Goal: Task Accomplishment & Management: Manage account settings

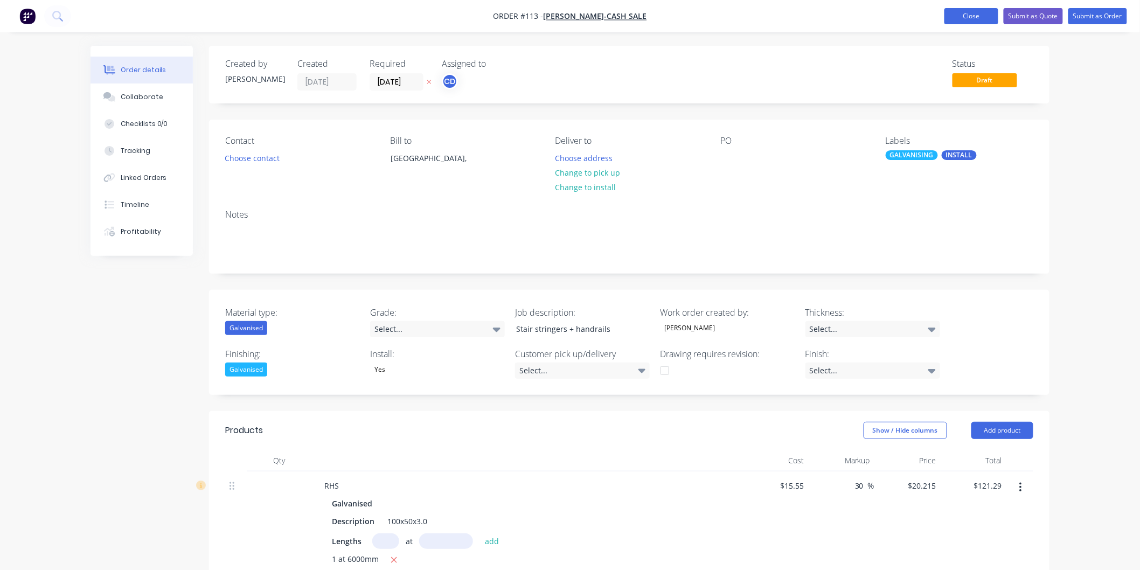
click at [972, 12] on button "Close" at bounding box center [971, 16] width 54 height 16
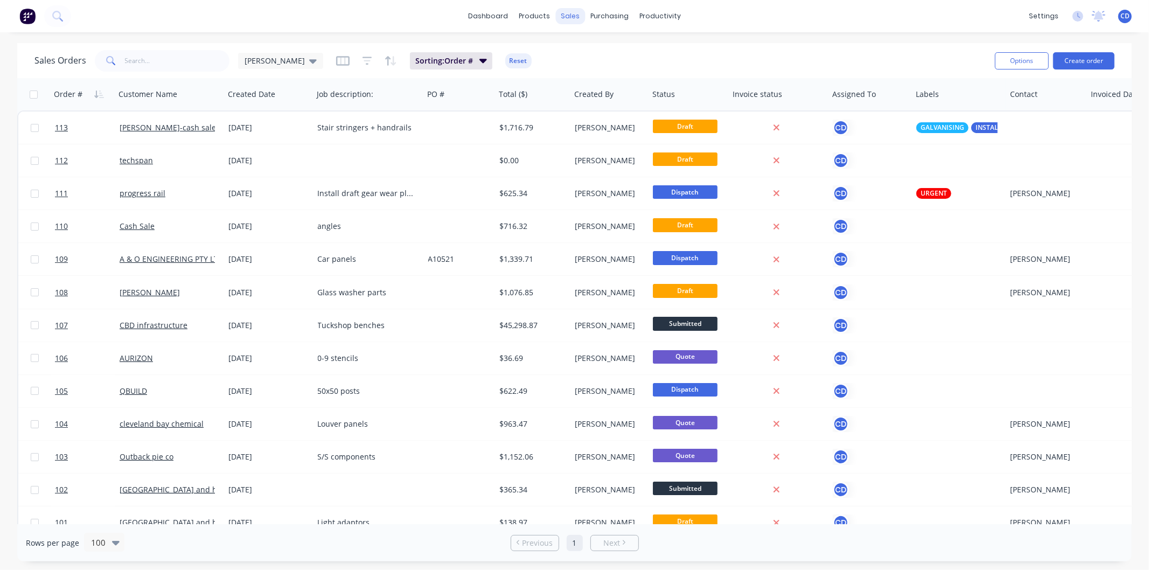
click at [566, 20] on div "sales" at bounding box center [570, 16] width 30 height 16
click at [620, 47] on div "Sales Orders" at bounding box center [610, 52] width 44 height 10
click at [765, 26] on div "dashboard products sales purchasing productivity dashboard products Product Cat…" at bounding box center [574, 16] width 1149 height 32
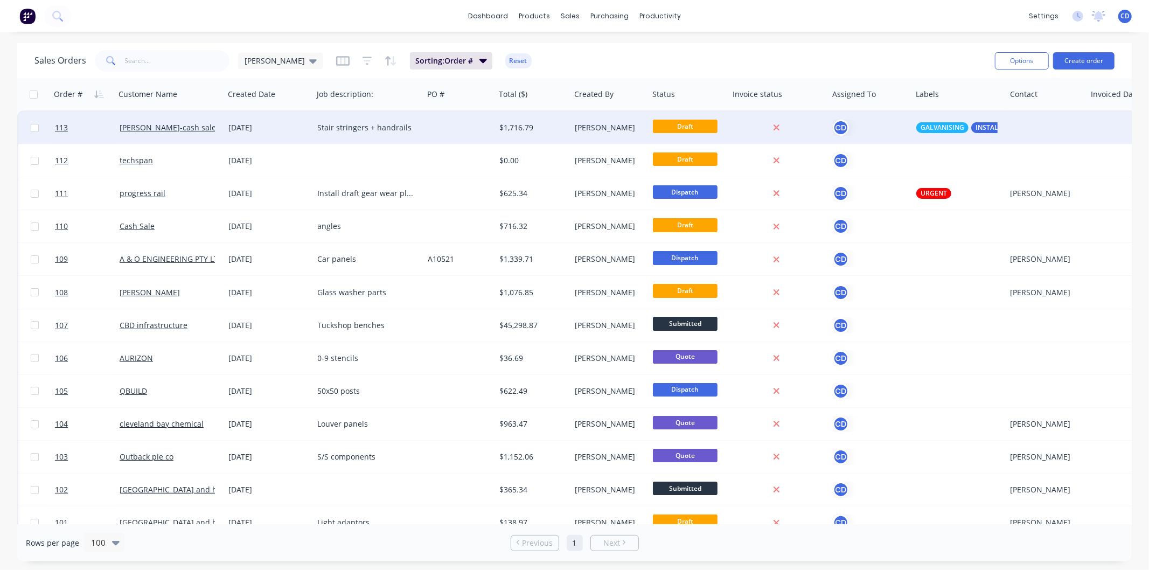
click at [249, 126] on div "[DATE]" at bounding box center [269, 127] width 80 height 11
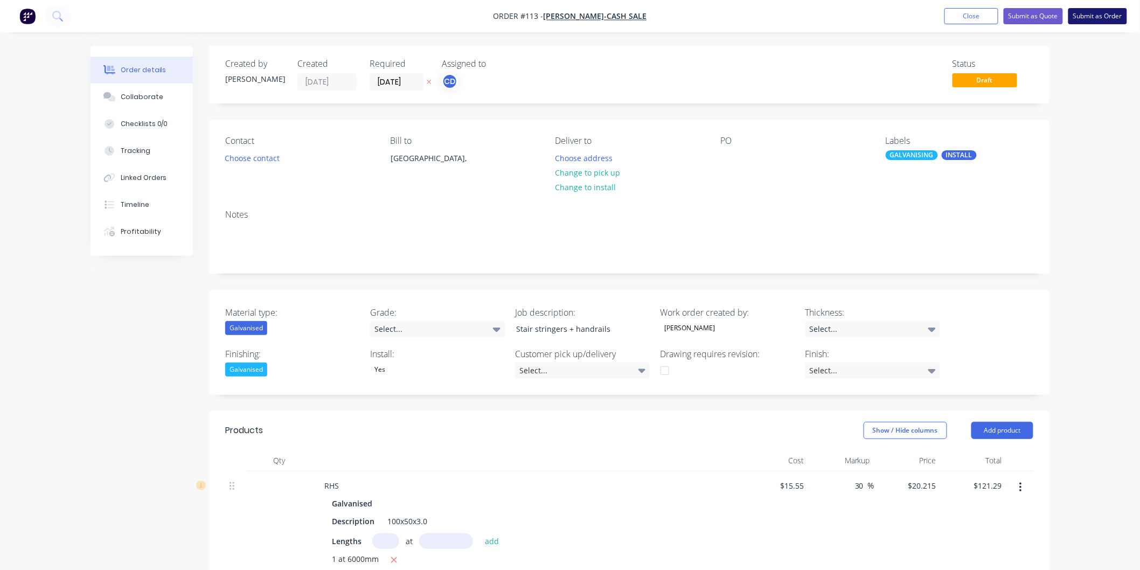
click at [1086, 13] on button "Submit as Order" at bounding box center [1097, 16] width 59 height 16
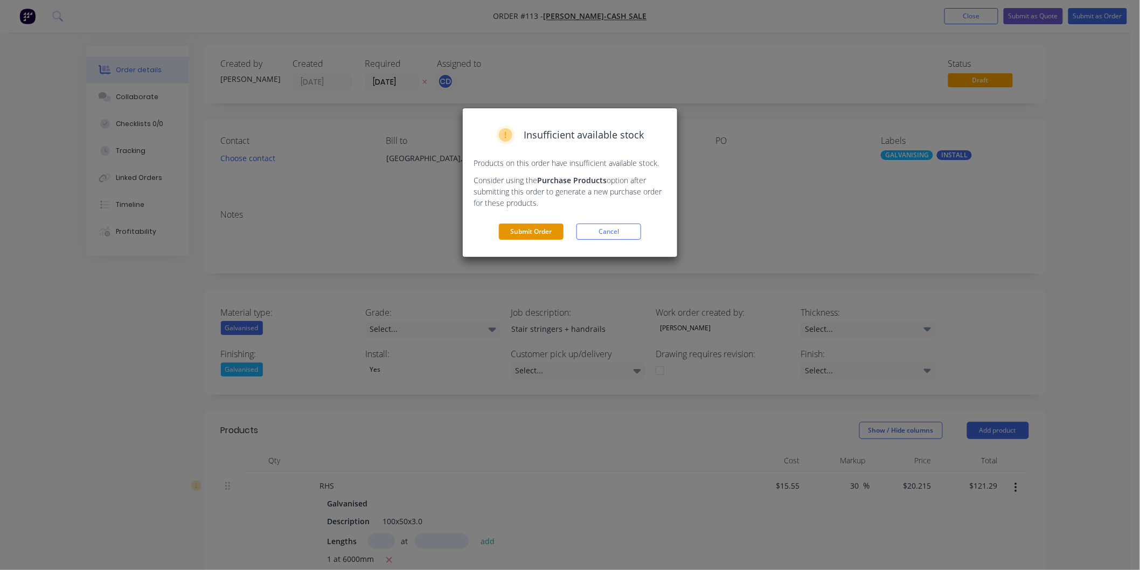
click at [547, 237] on button "Submit Order" at bounding box center [531, 231] width 65 height 16
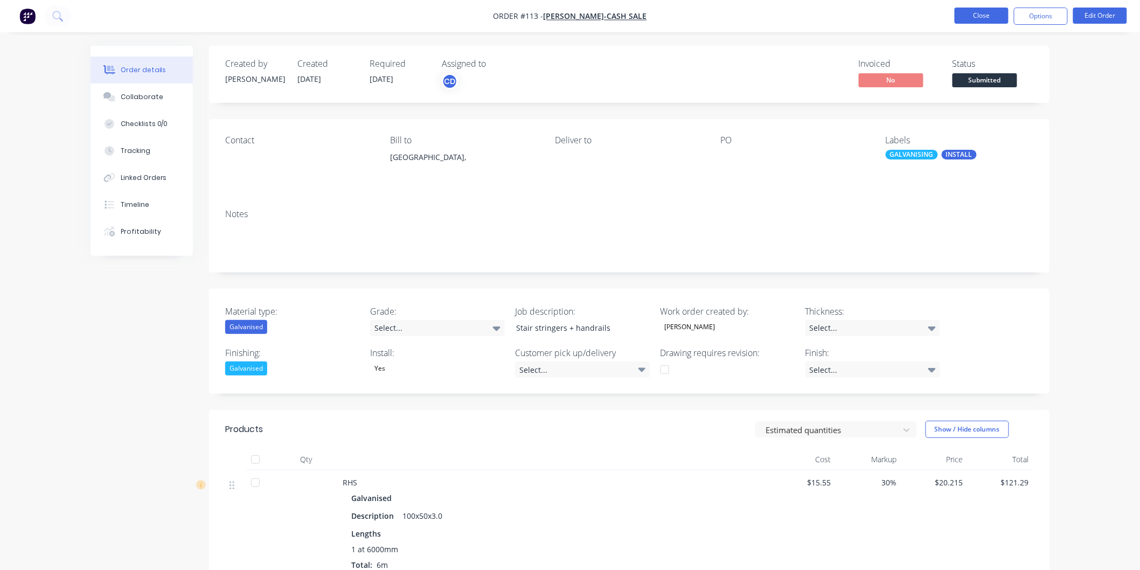
click at [994, 11] on button "Close" at bounding box center [981, 16] width 54 height 16
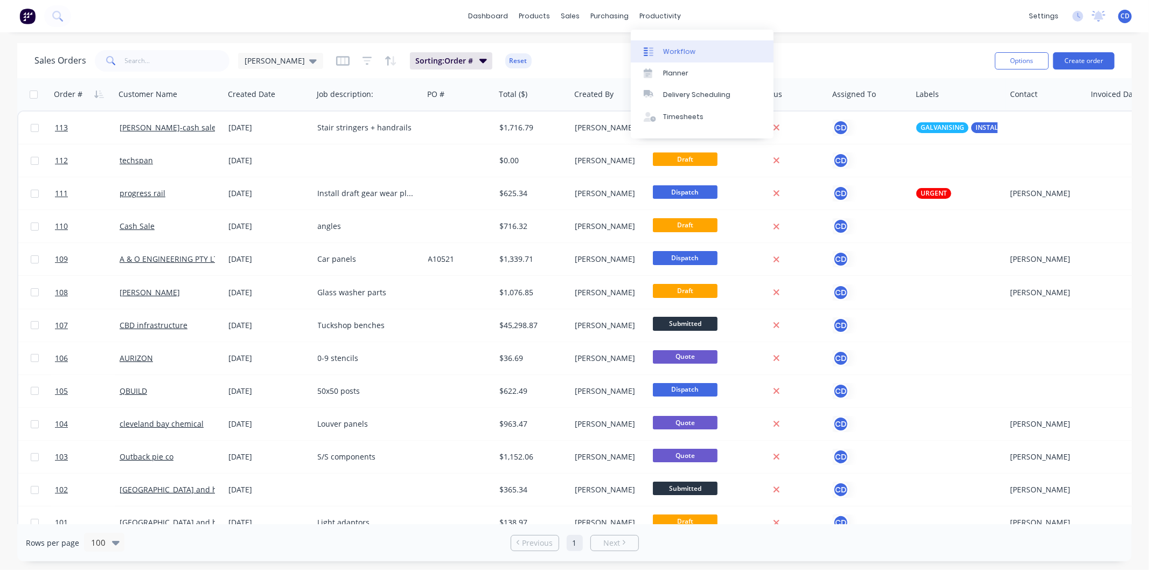
click at [679, 54] on div "Workflow" at bounding box center [679, 52] width 32 height 10
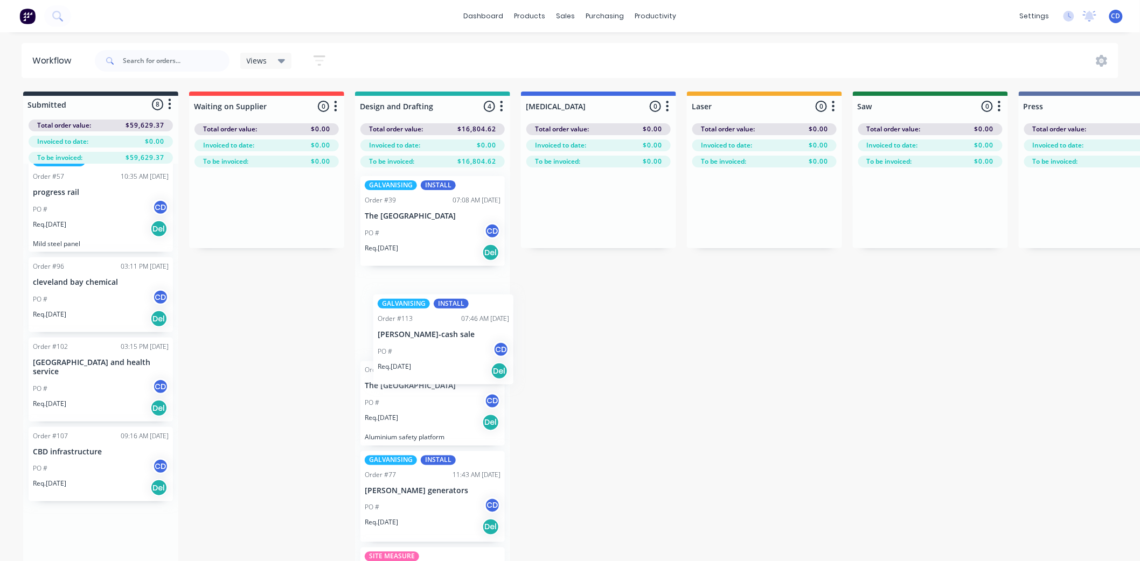
drag, startPoint x: 98, startPoint y: 508, endPoint x: 445, endPoint y: 339, distance: 386.1
click at [445, 339] on div "Submitted 8 Status colour #273444 hex #273444 Save Cancel Summaries Total order…" at bounding box center [1046, 346] width 2108 height 508
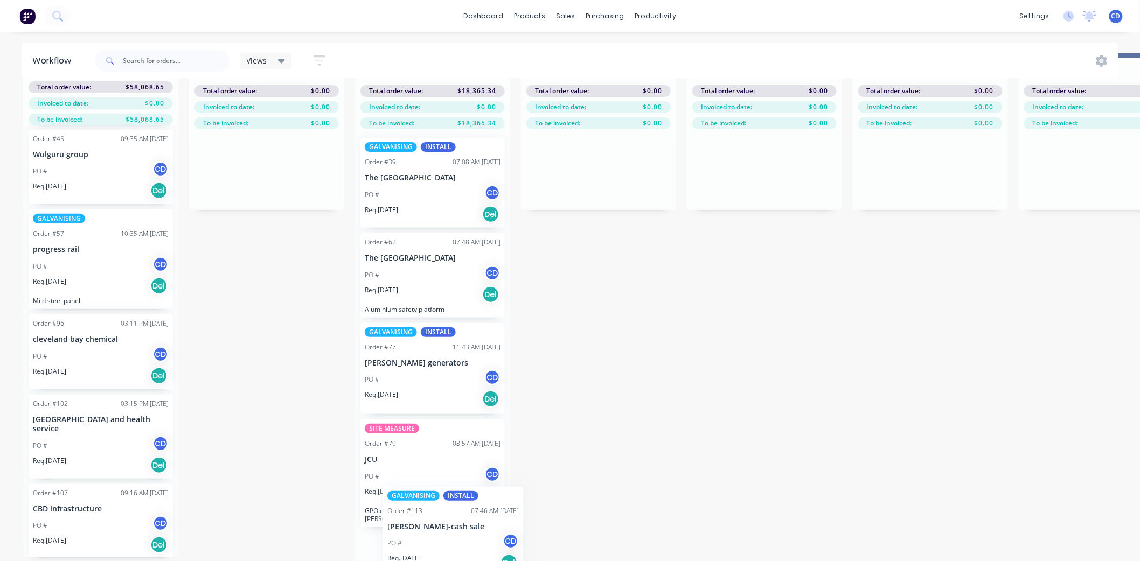
scroll to position [66, 0]
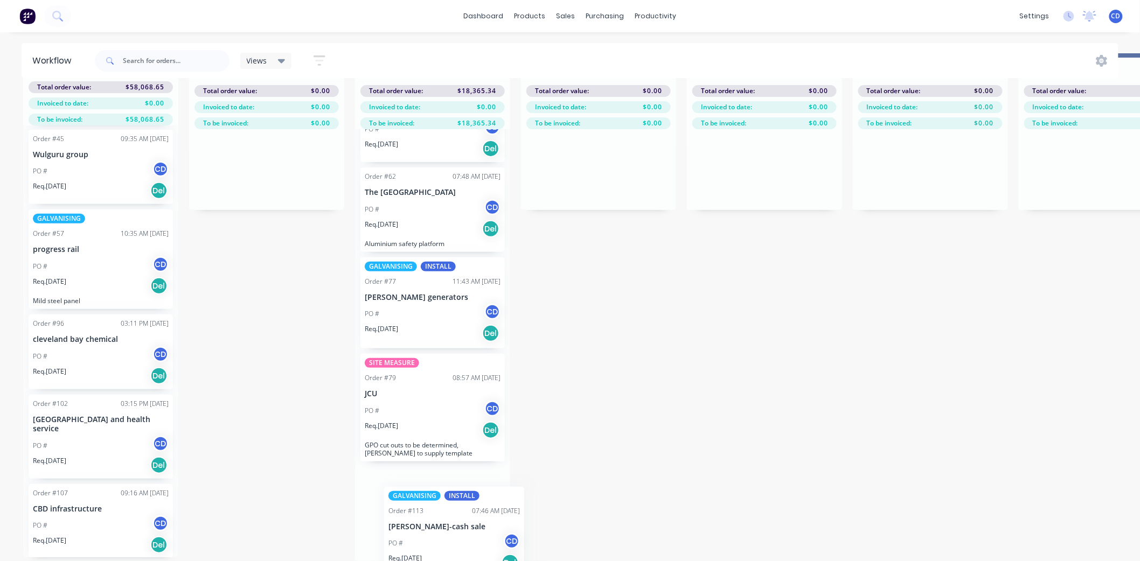
drag, startPoint x: 441, startPoint y: 317, endPoint x: 445, endPoint y: 517, distance: 200.4
click at [445, 518] on div "GALVANISING INSTALL Order #39 07:08 AM [DATE] The Ville resort casino PO # CD R…" at bounding box center [432, 345] width 155 height 432
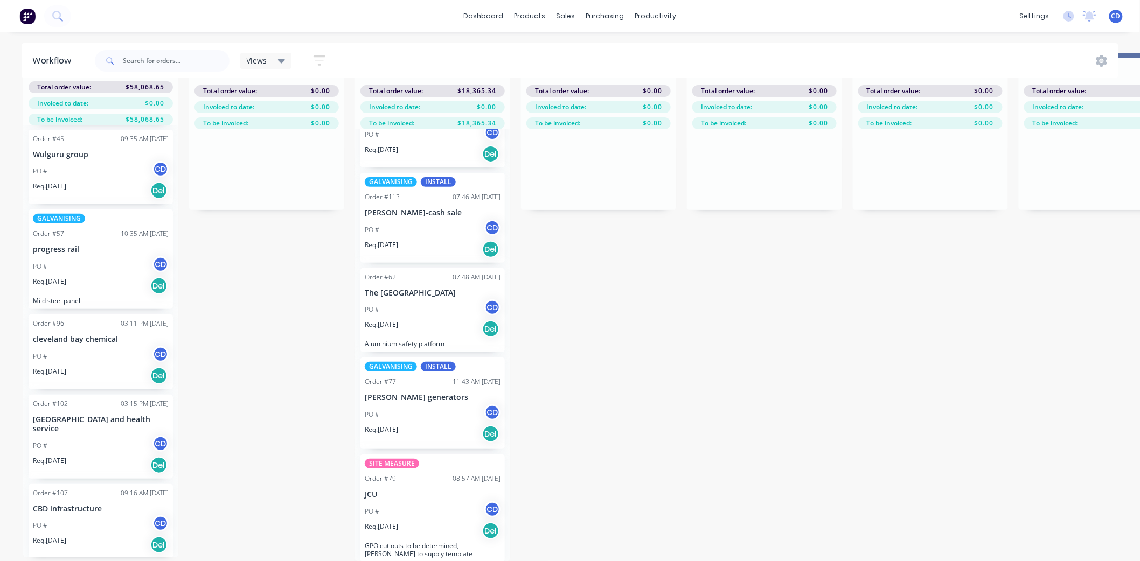
scroll to position [0, 0]
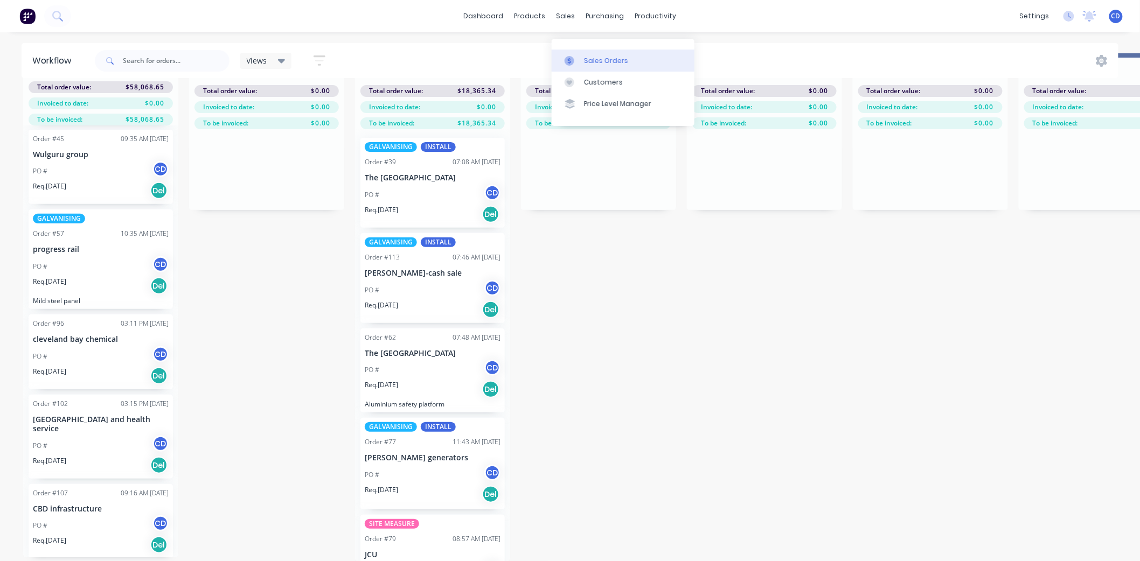
click at [595, 56] on div "Sales Orders" at bounding box center [606, 61] width 44 height 10
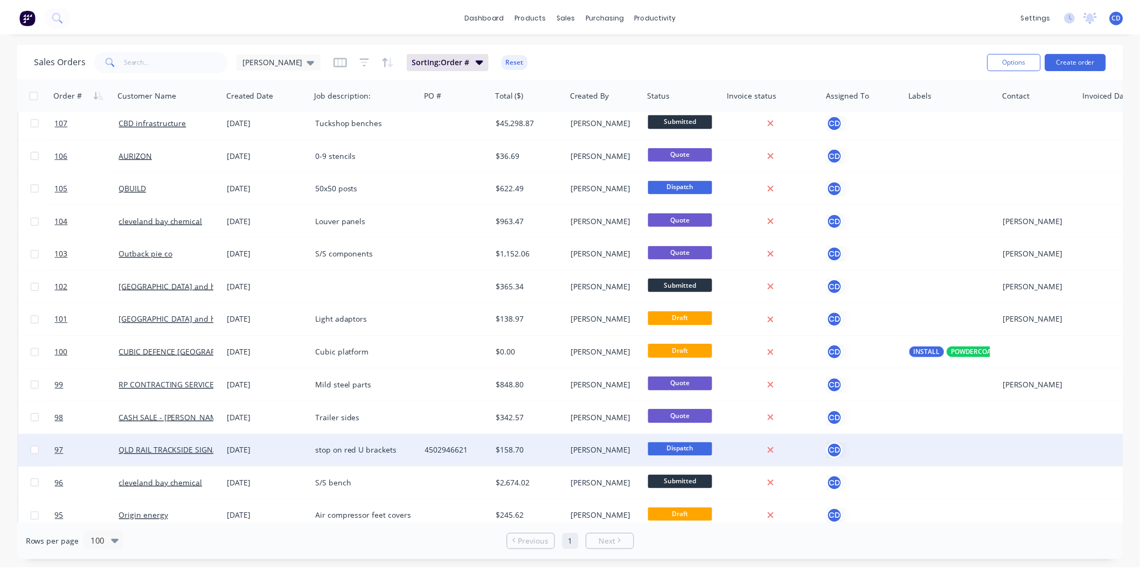
scroll to position [239, 0]
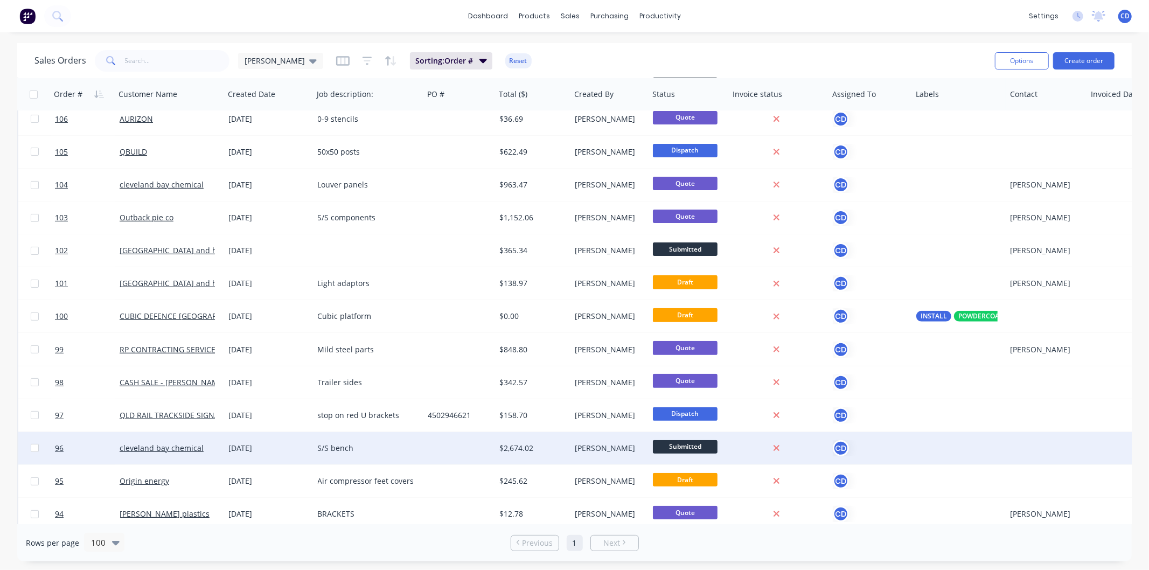
click at [254, 446] on div "[DATE]" at bounding box center [269, 448] width 80 height 11
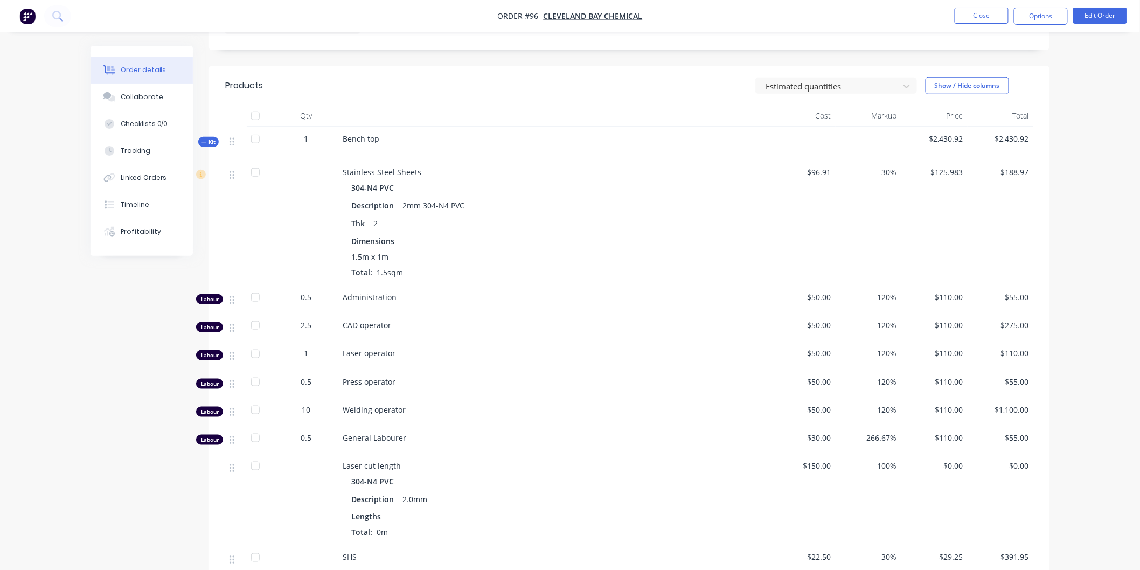
scroll to position [324, 0]
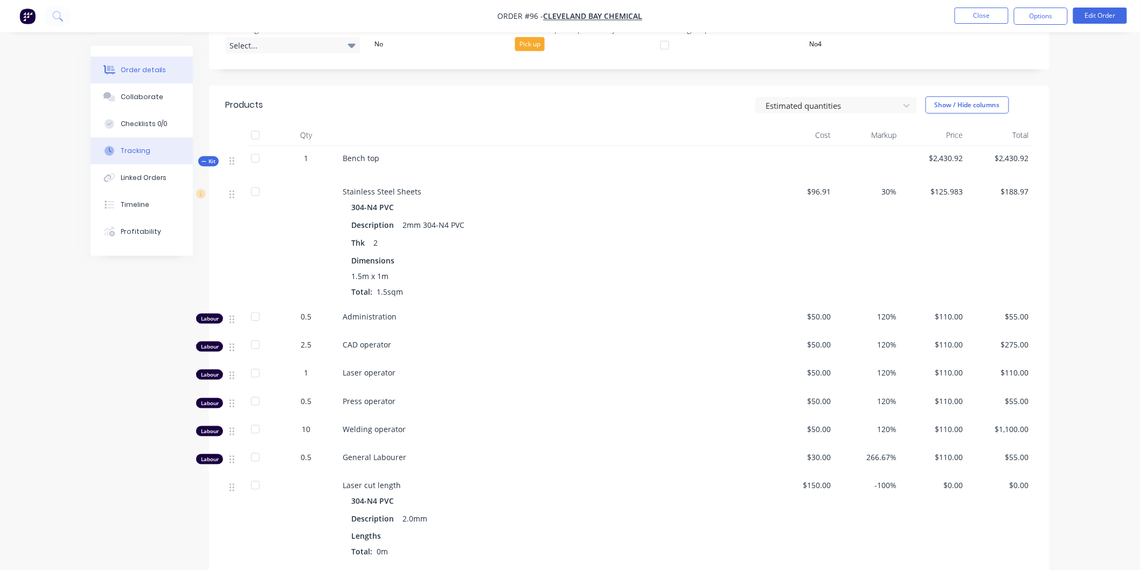
click at [145, 154] on div "Tracking" at bounding box center [136, 151] width 30 height 10
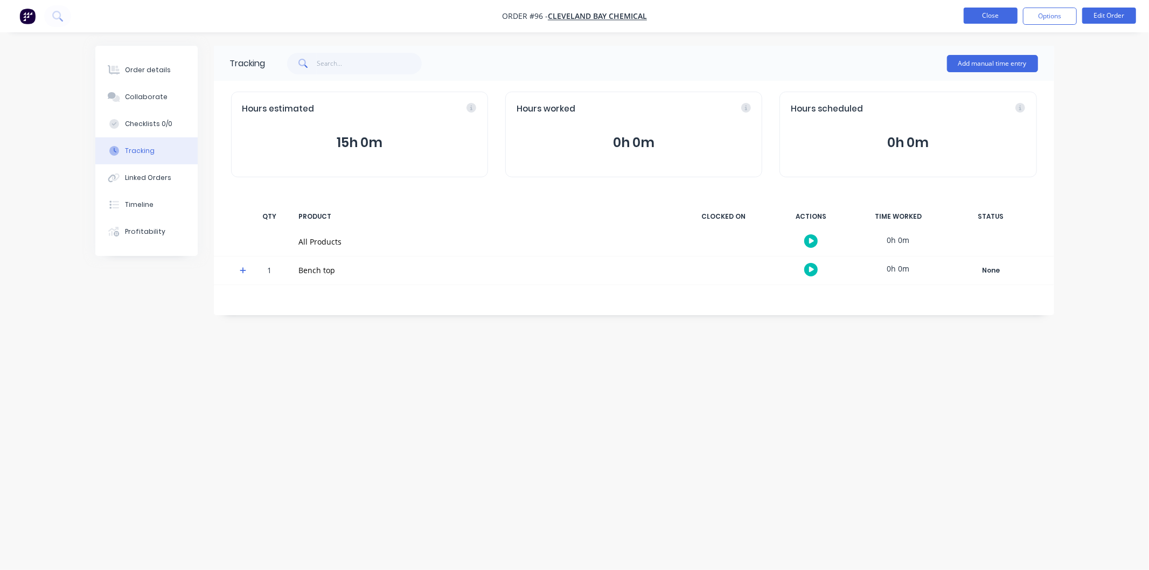
click at [982, 18] on button "Close" at bounding box center [990, 16] width 54 height 16
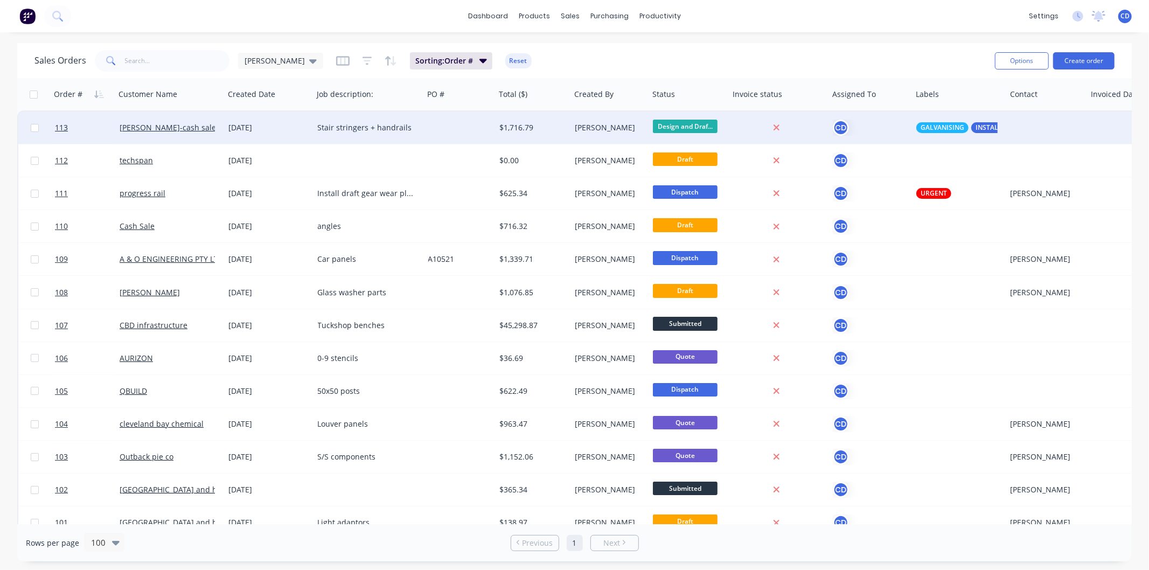
click at [252, 130] on div "[DATE]" at bounding box center [269, 127] width 80 height 11
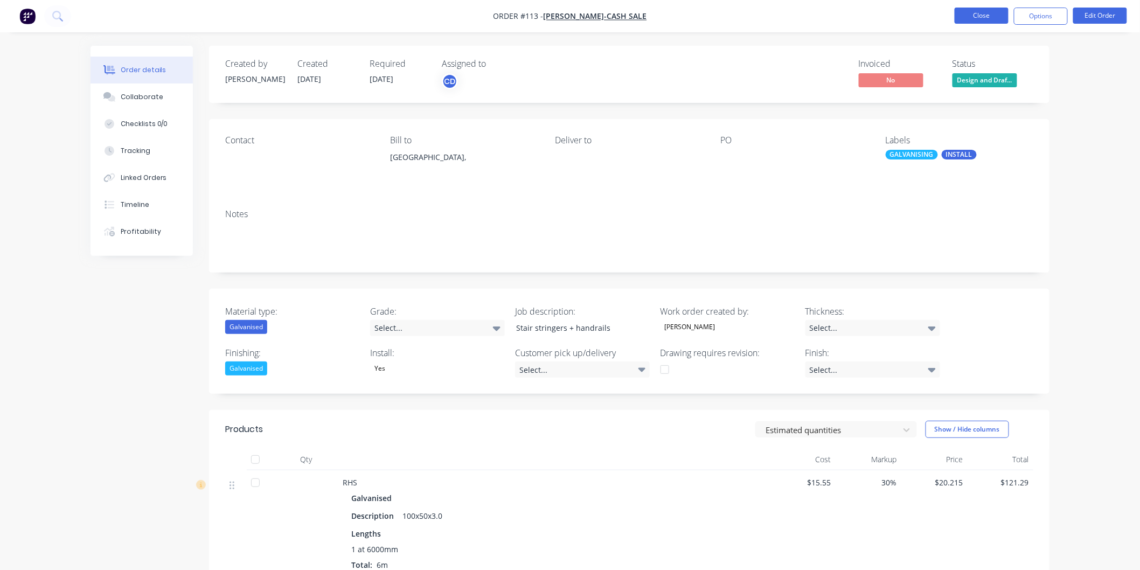
click at [989, 13] on button "Close" at bounding box center [981, 16] width 54 height 16
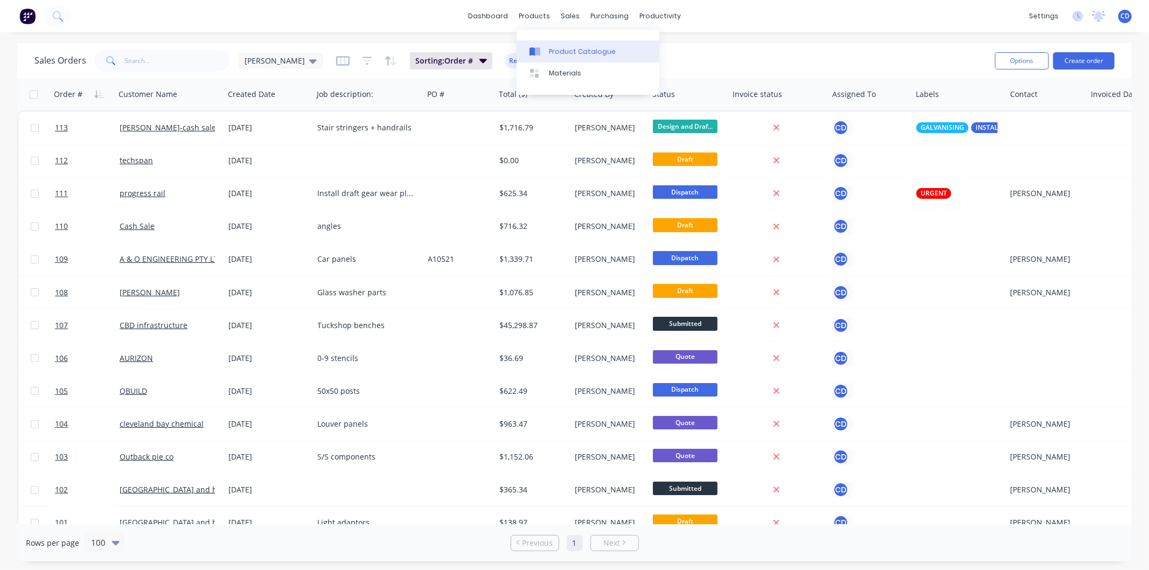
click at [567, 45] on link "Product Catalogue" at bounding box center [587, 51] width 143 height 22
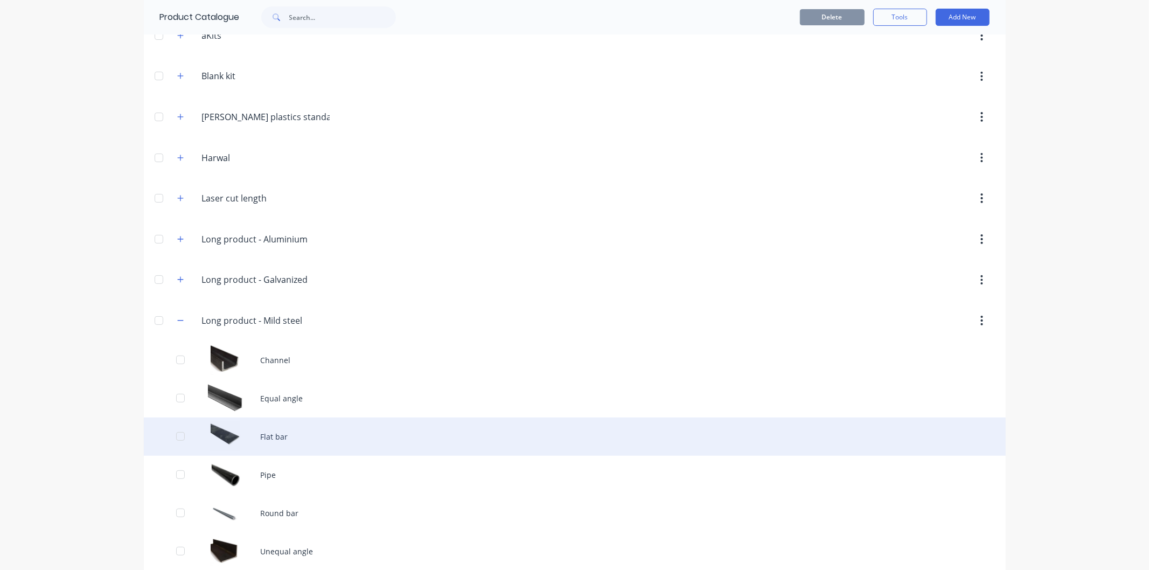
scroll to position [239, 0]
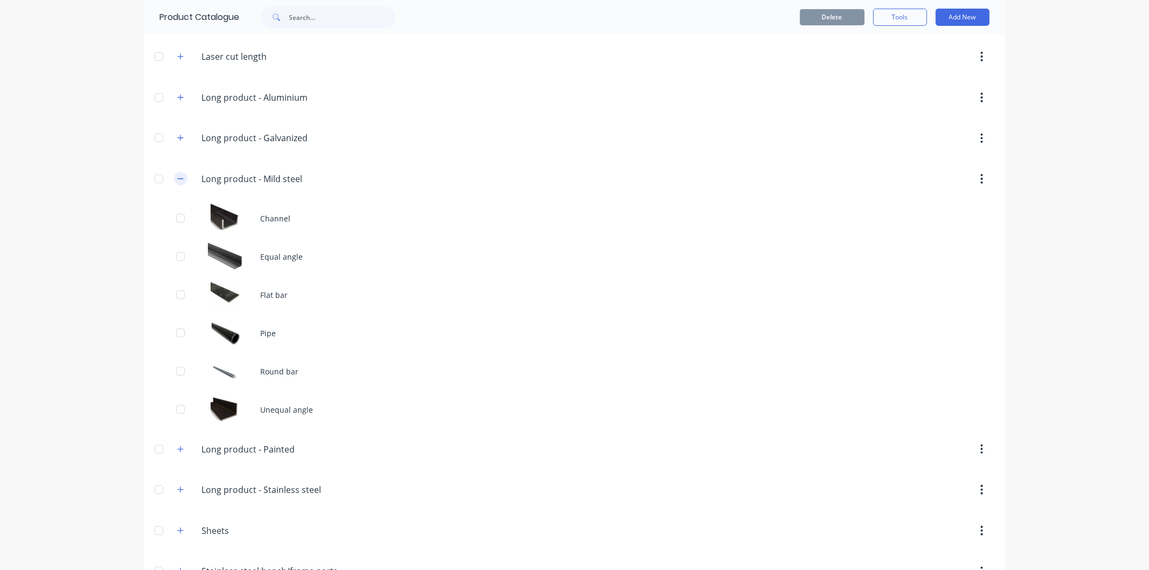
click at [177, 178] on icon "button" at bounding box center [180, 179] width 6 height 8
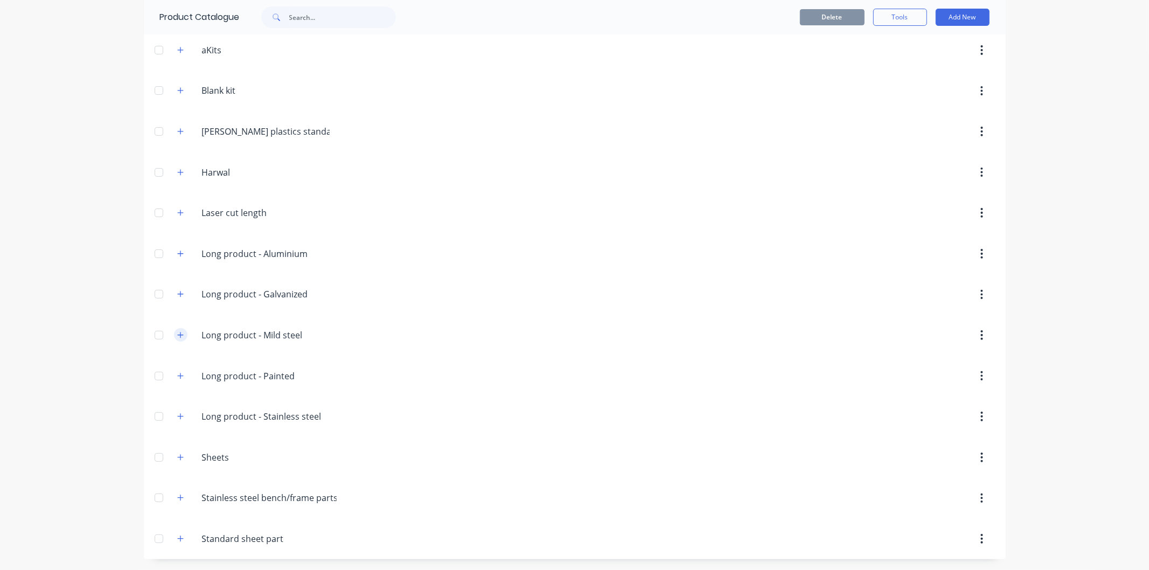
scroll to position [83, 0]
click at [174, 291] on button "button" at bounding box center [180, 294] width 13 height 13
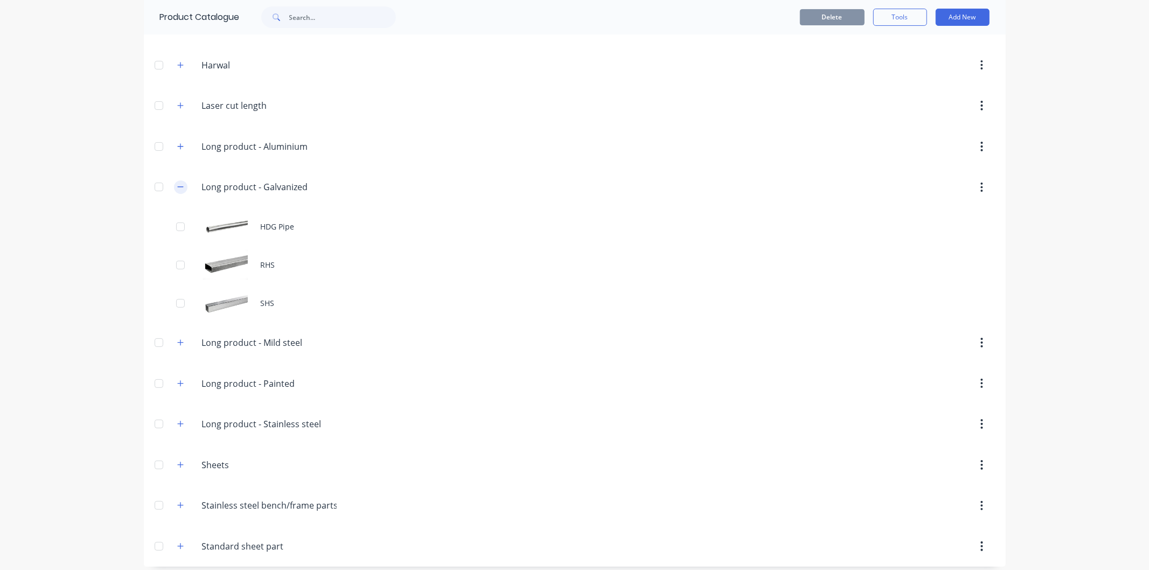
scroll to position [198, 0]
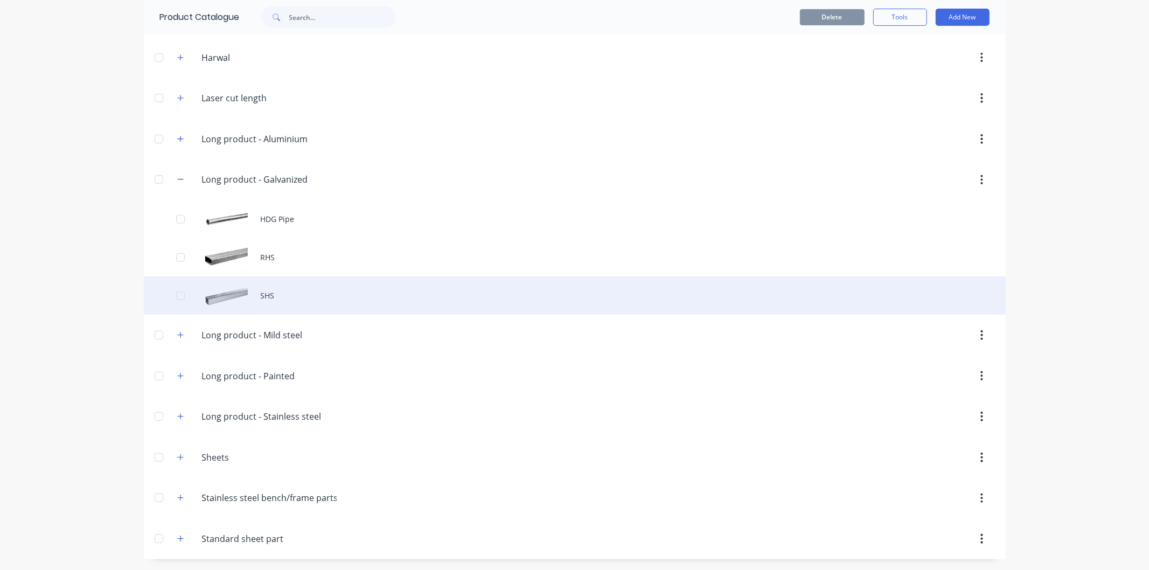
click at [262, 300] on div "SHS" at bounding box center [575, 295] width 862 height 38
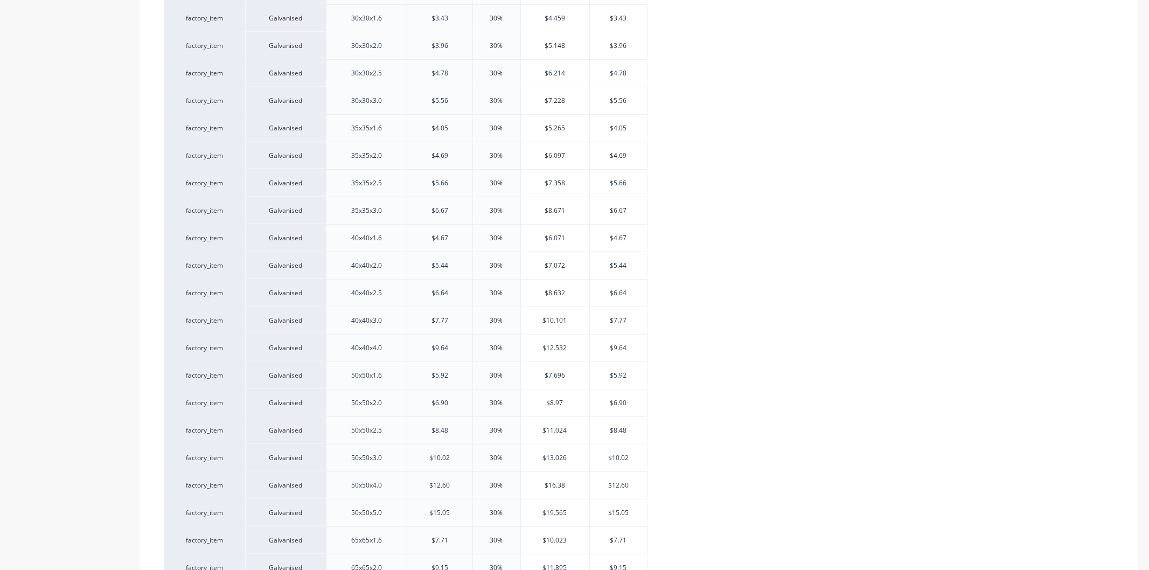
type textarea "x"
